Goal: Task Accomplishment & Management: Use online tool/utility

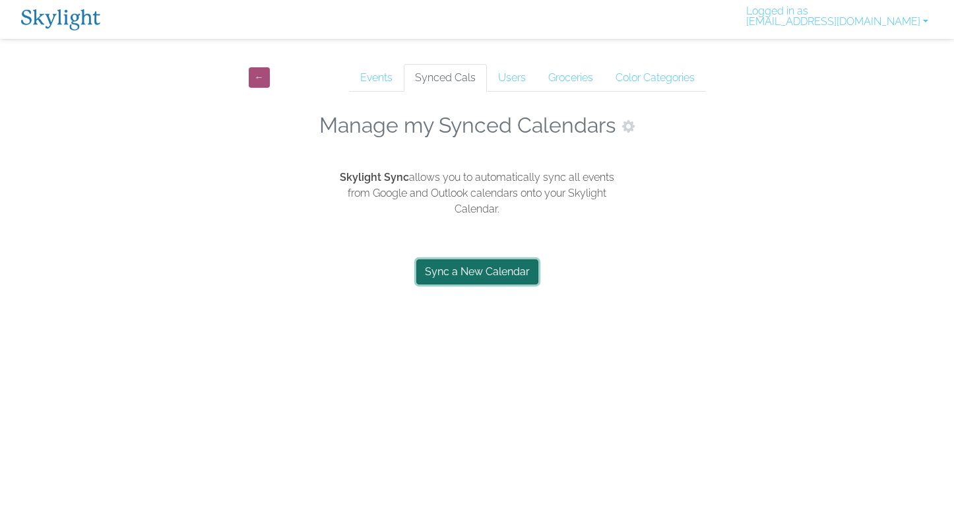
click at [474, 278] on link "Sync a New Calendar" at bounding box center [477, 271] width 122 height 25
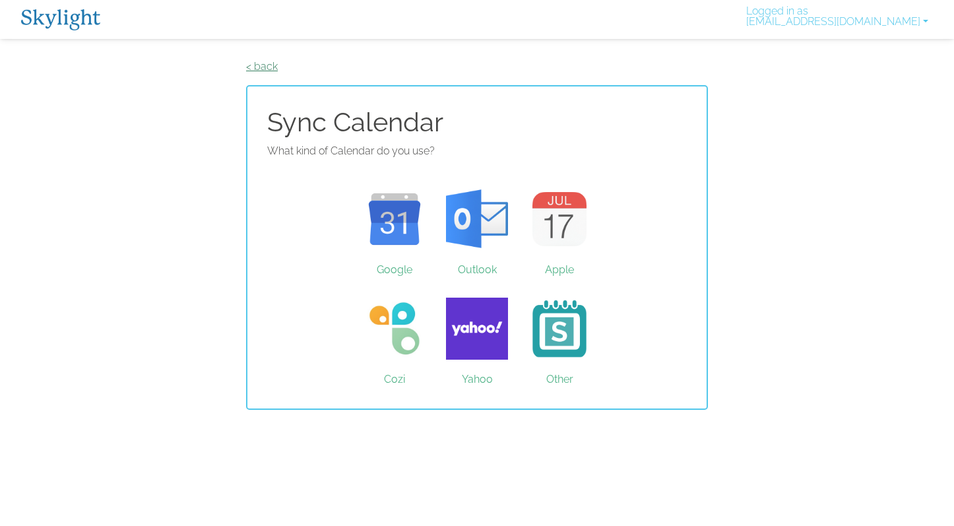
click at [263, 70] on link "< back" at bounding box center [262, 66] width 32 height 13
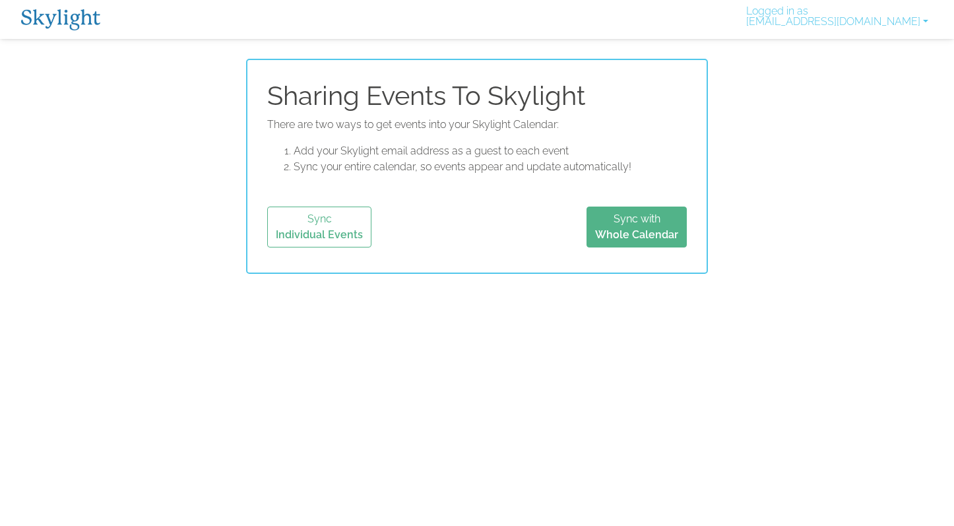
click at [33, 5] on link at bounding box center [60, 19] width 79 height 28
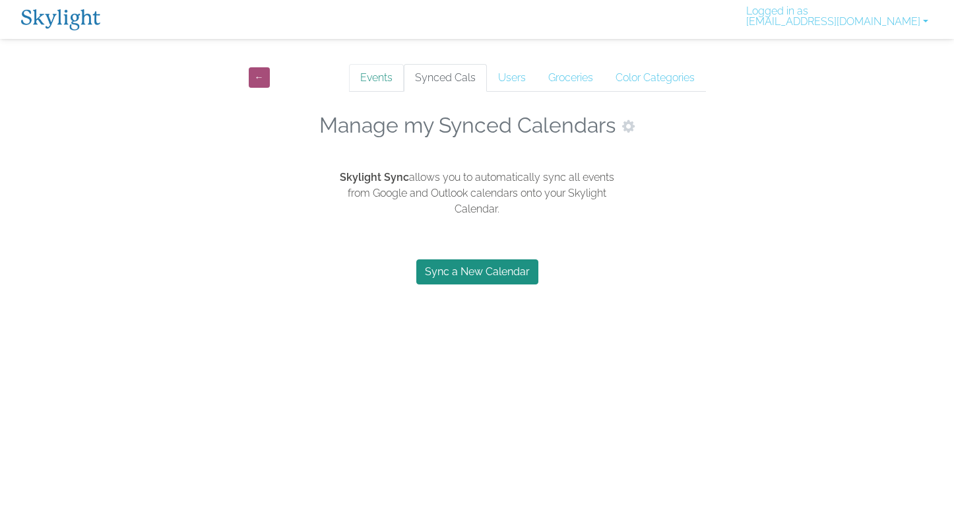
click at [379, 82] on link "Events" at bounding box center [376, 78] width 55 height 28
